Goal: Task Accomplishment & Management: Complete application form

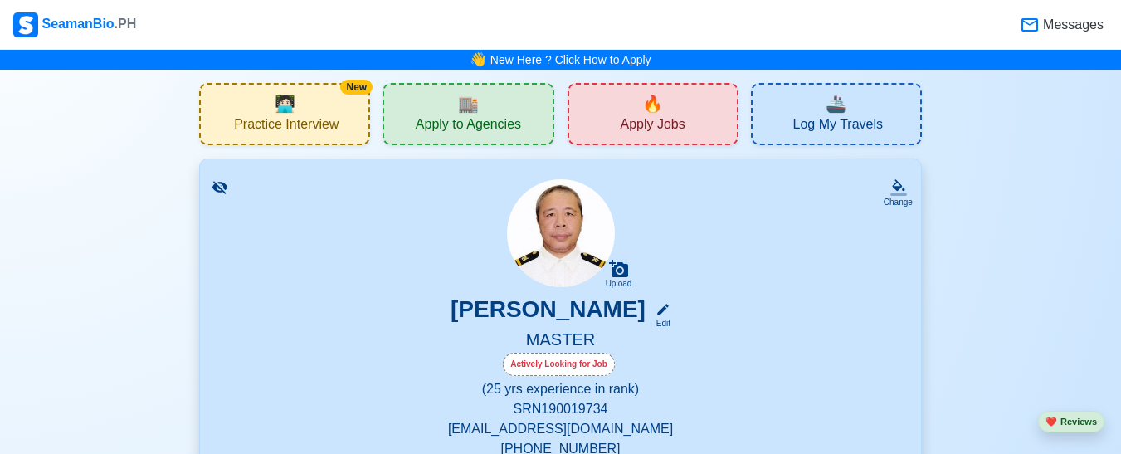
click at [678, 119] on span "Apply Jobs" at bounding box center [652, 126] width 65 height 21
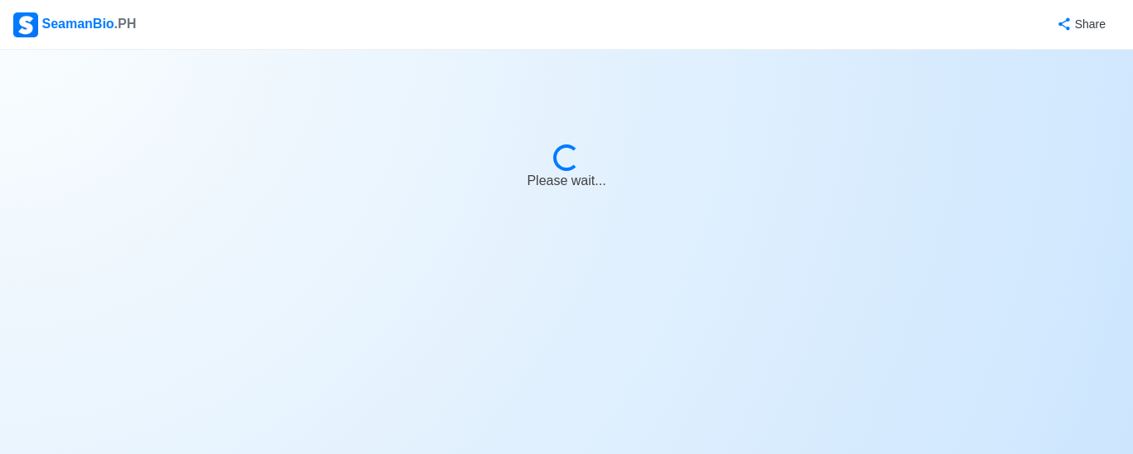
select select "Master"
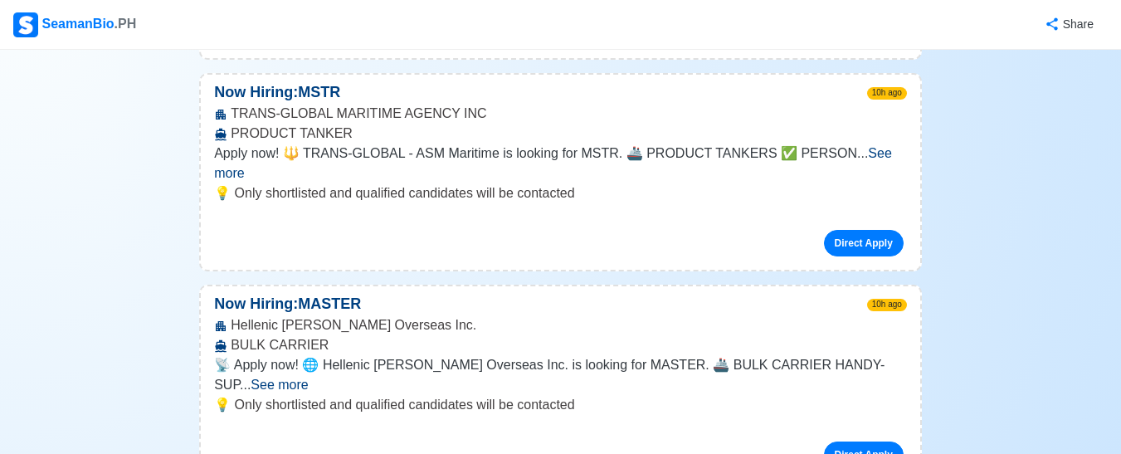
scroll to position [652, 0]
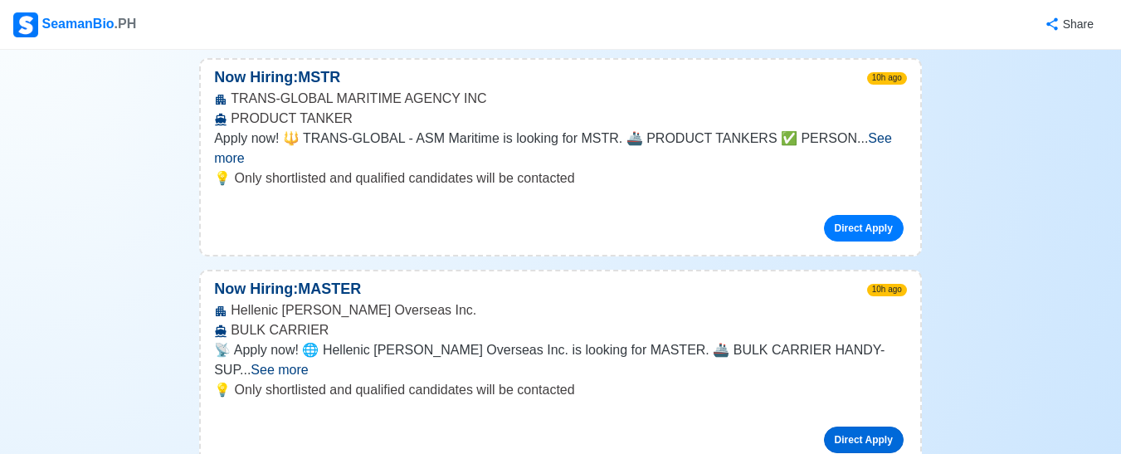
click at [678, 426] on link "Direct Apply" at bounding box center [864, 439] width 80 height 27
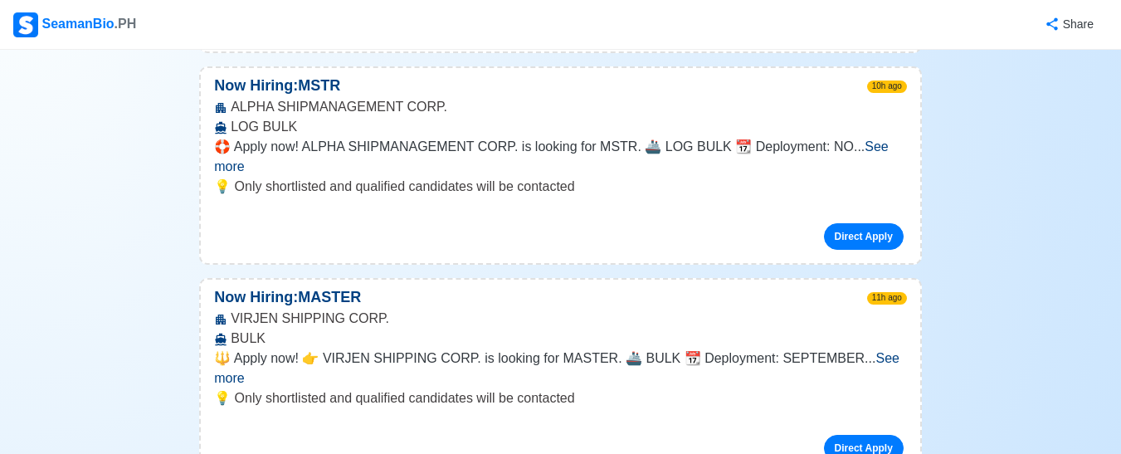
scroll to position [1493, 0]
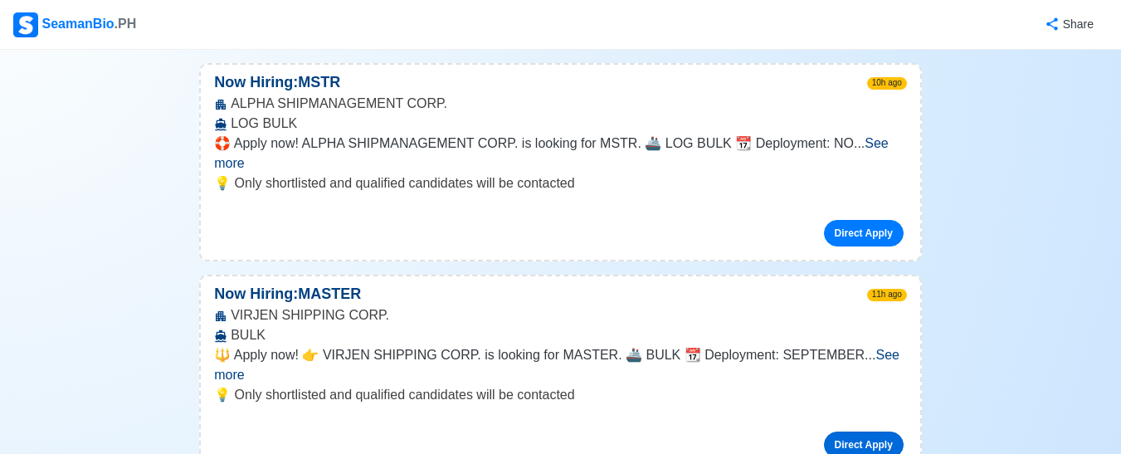
click at [678, 431] on link "Direct Apply" at bounding box center [864, 444] width 80 height 27
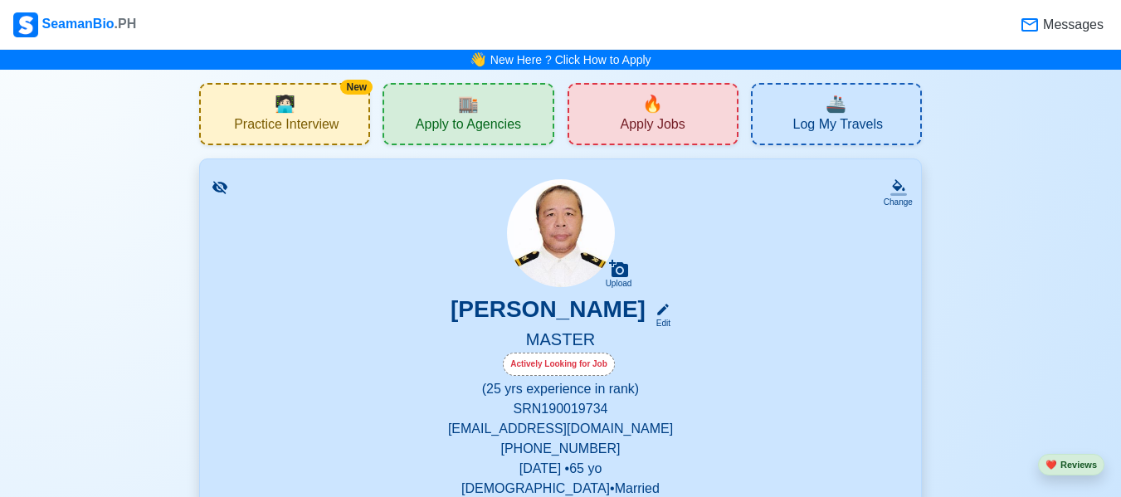
click at [659, 119] on span "Apply Jobs" at bounding box center [652, 126] width 65 height 21
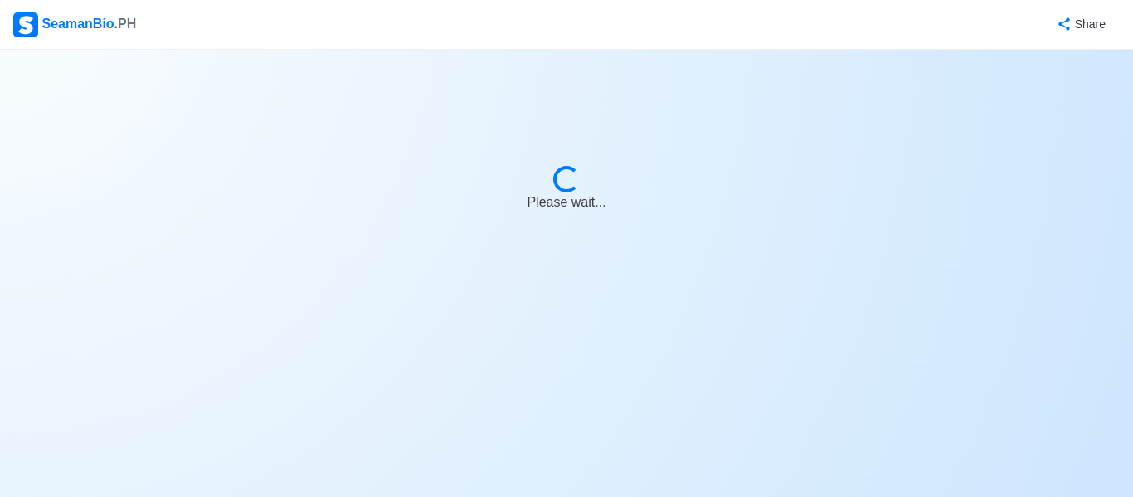
select select "Master"
